Goal: Information Seeking & Learning: Learn about a topic

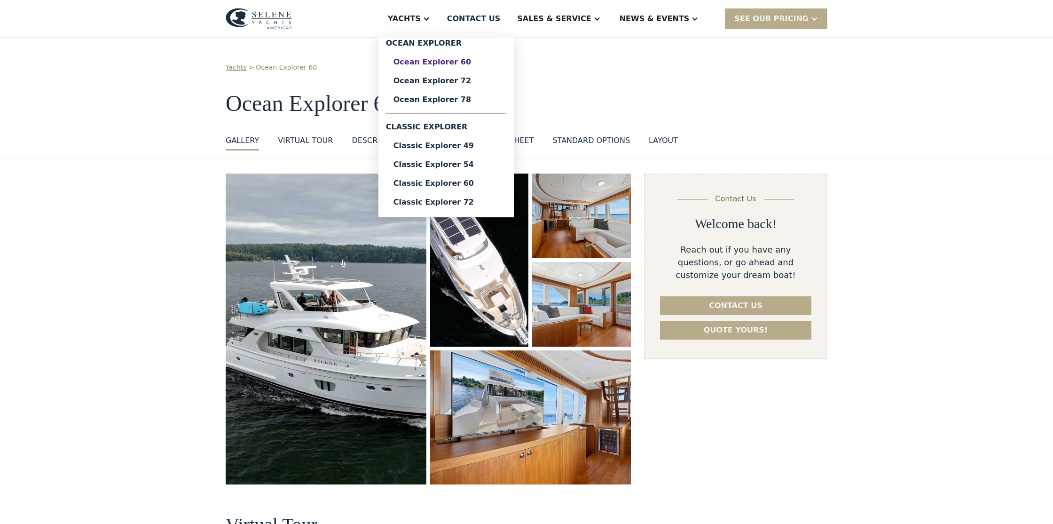
click at [449, 64] on div "Ocean Explorer 60" at bounding box center [445, 62] width 105 height 8
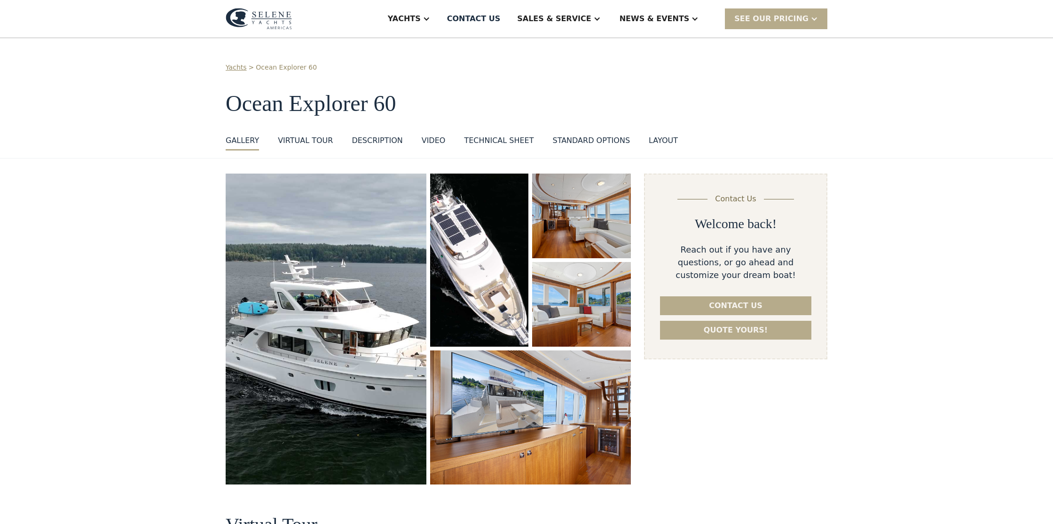
click at [588, 140] on div "standard options" at bounding box center [591, 140] width 78 height 11
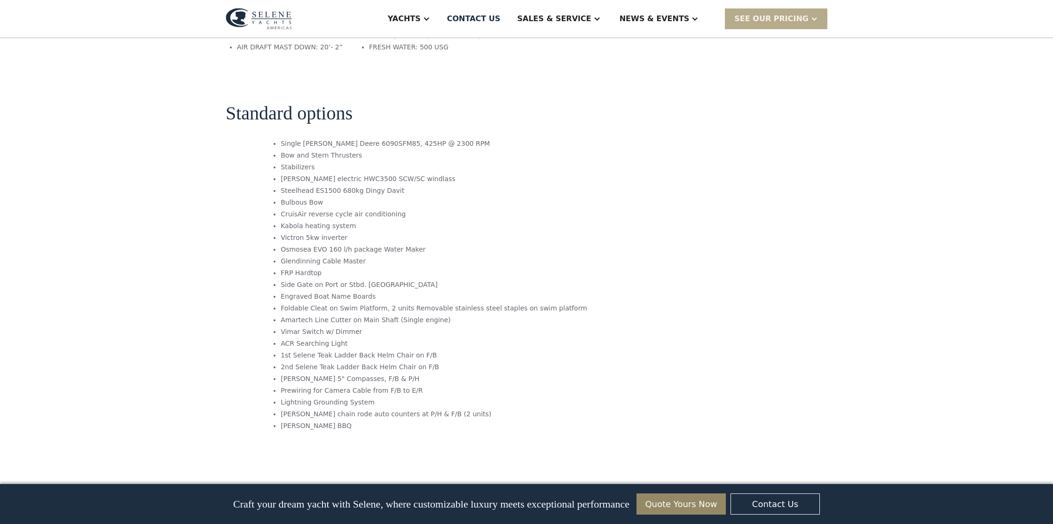
scroll to position [1638, 0]
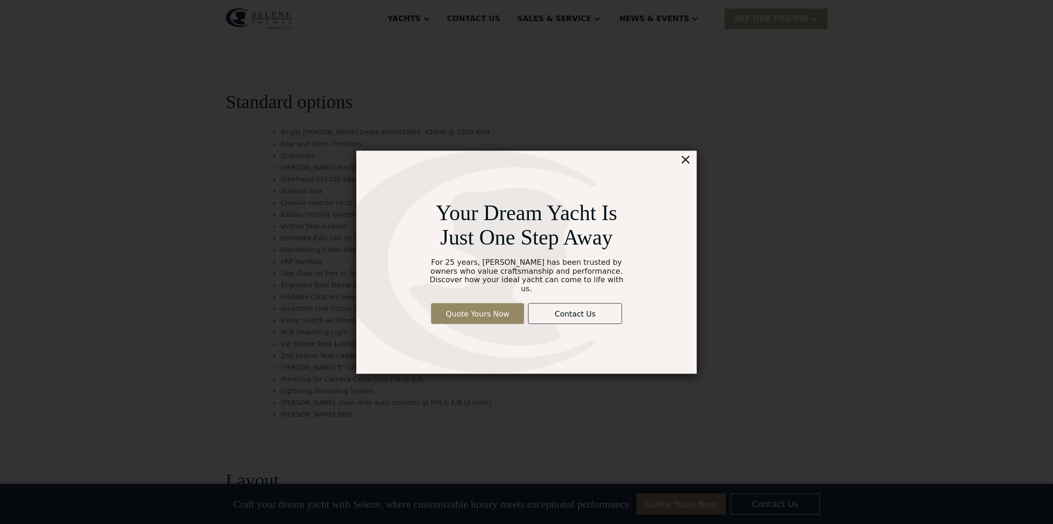
click at [709, 148] on div "×" at bounding box center [707, 145] width 14 height 19
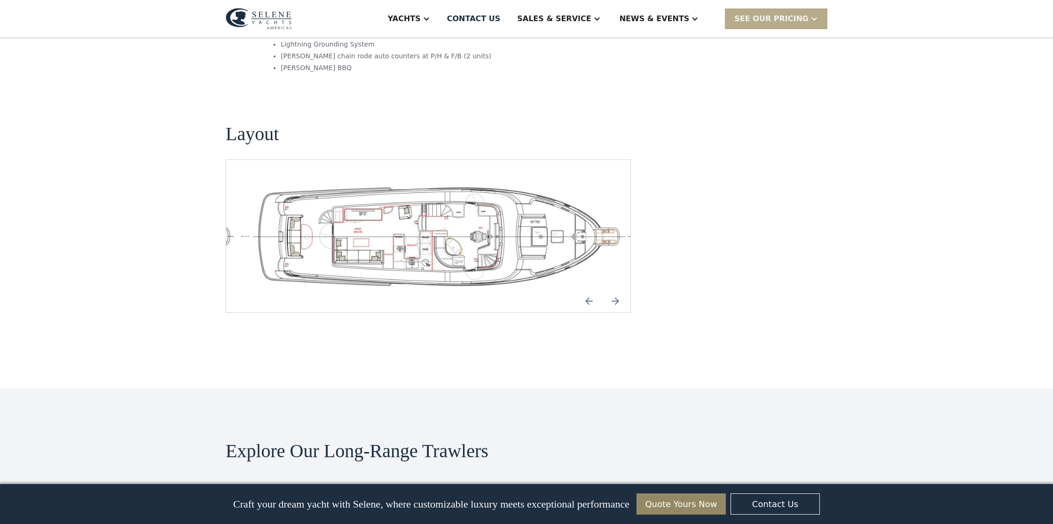
scroll to position [1984, 0]
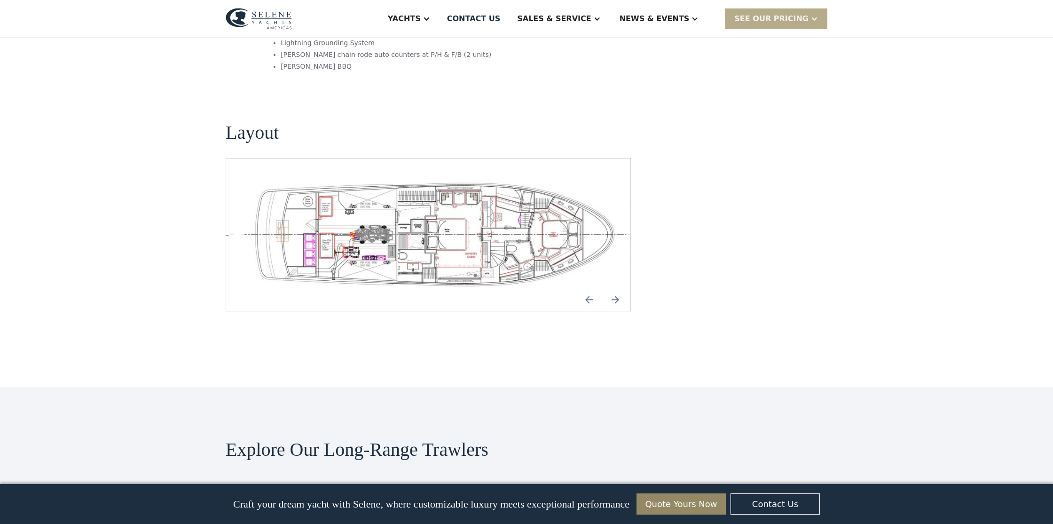
click at [586, 288] on img "Previous slide" at bounding box center [589, 299] width 23 height 23
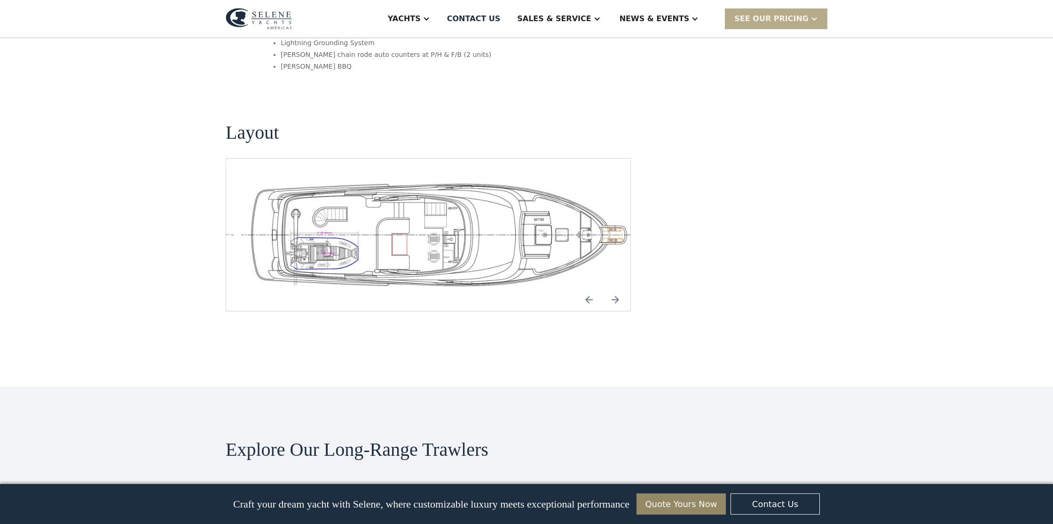
click at [586, 288] on img "Previous slide" at bounding box center [589, 299] width 23 height 23
click at [613, 288] on img "Next slide" at bounding box center [615, 299] width 23 height 23
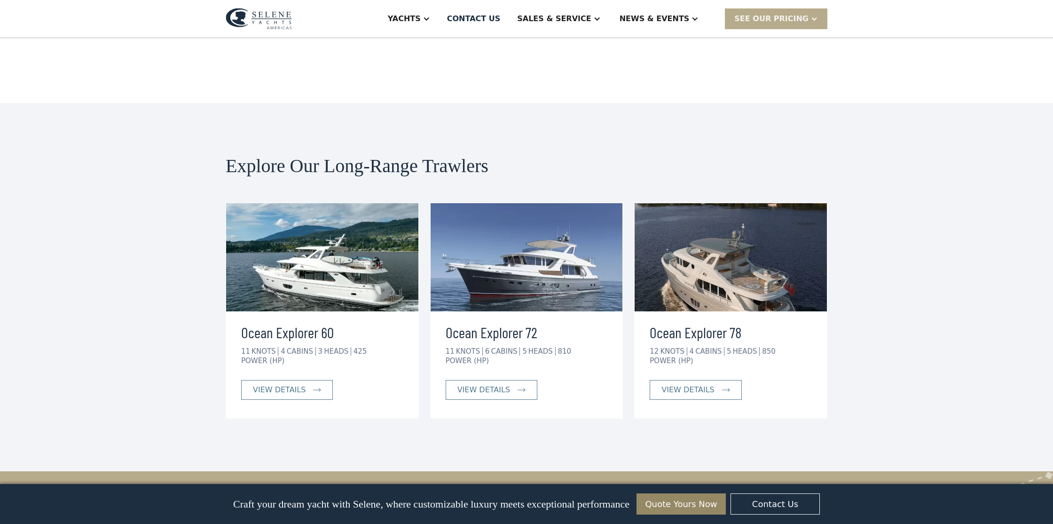
scroll to position [2267, 0]
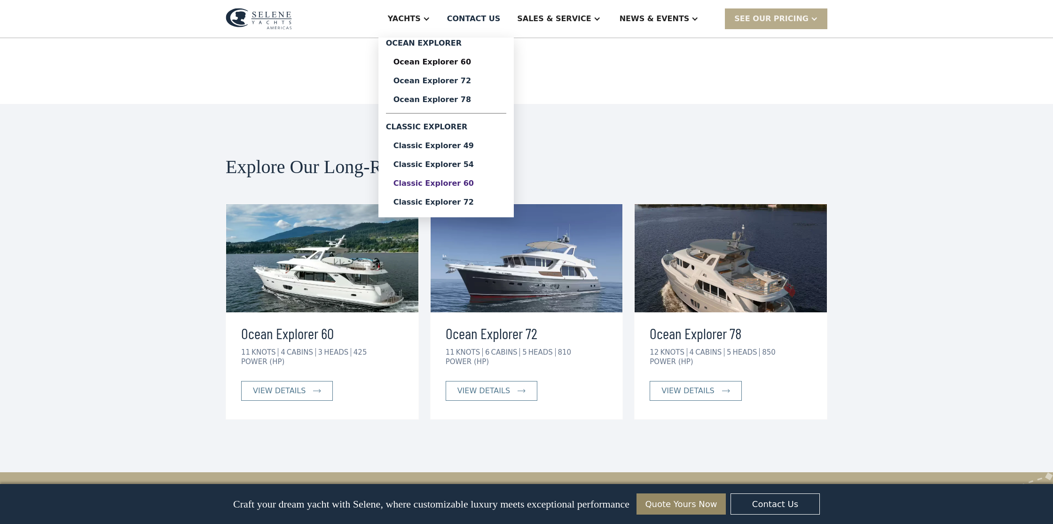
click at [460, 183] on div "Classic Explorer 60" at bounding box center [445, 184] width 105 height 8
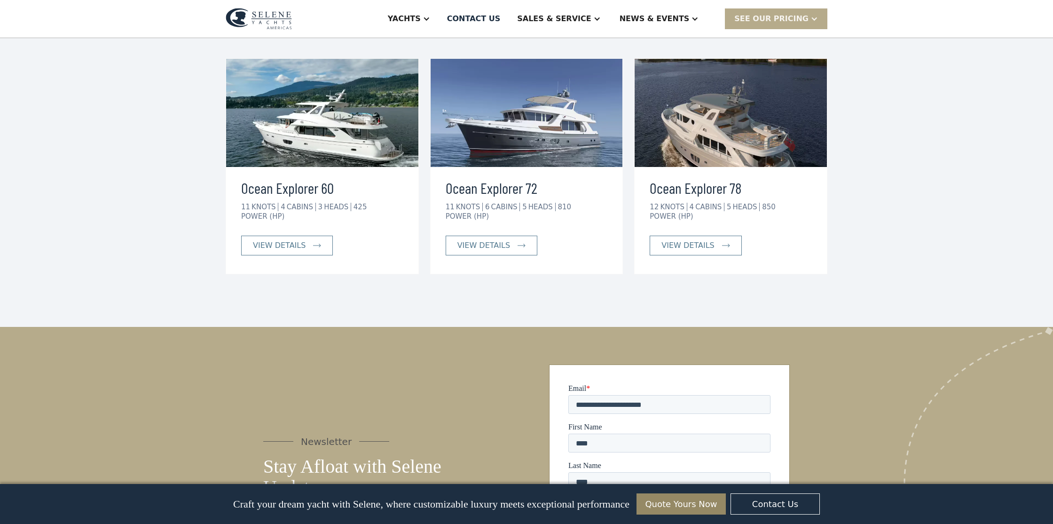
scroll to position [2267, 0]
